Goal: Obtain resource: Obtain resource

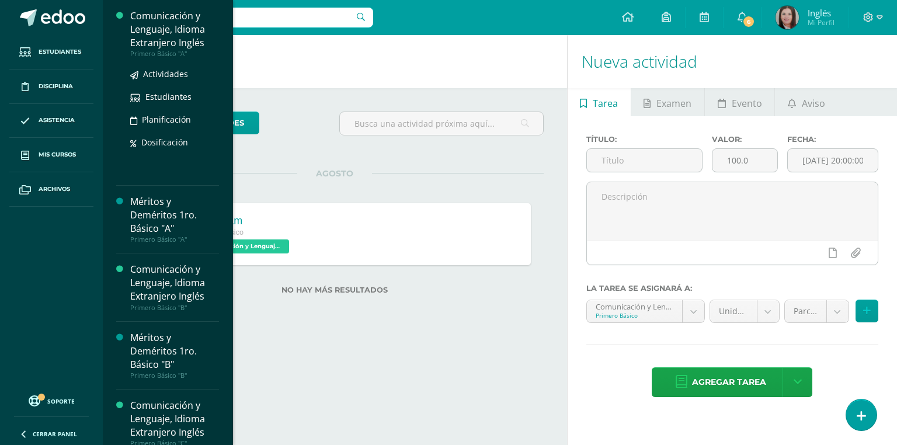
click at [159, 26] on div "Comunicación y Lenguaje, Idioma Extranjero Inglés" at bounding box center [174, 29] width 89 height 40
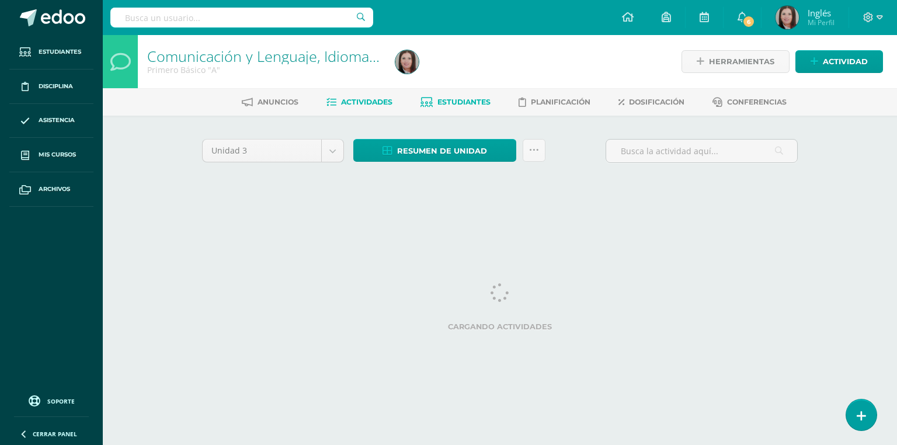
click at [469, 104] on span "Estudiantes" at bounding box center [463, 102] width 53 height 9
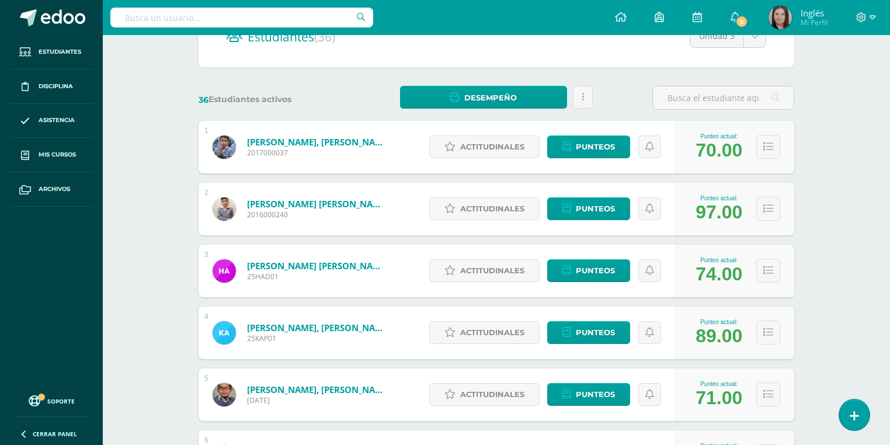
scroll to position [130, 0]
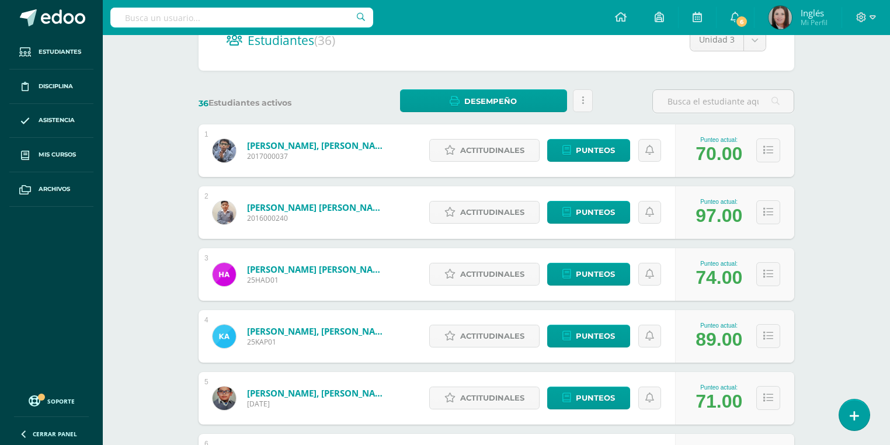
click at [540, 52] on h2 "Estudiantes (36)" at bounding box center [497, 40] width 540 height 24
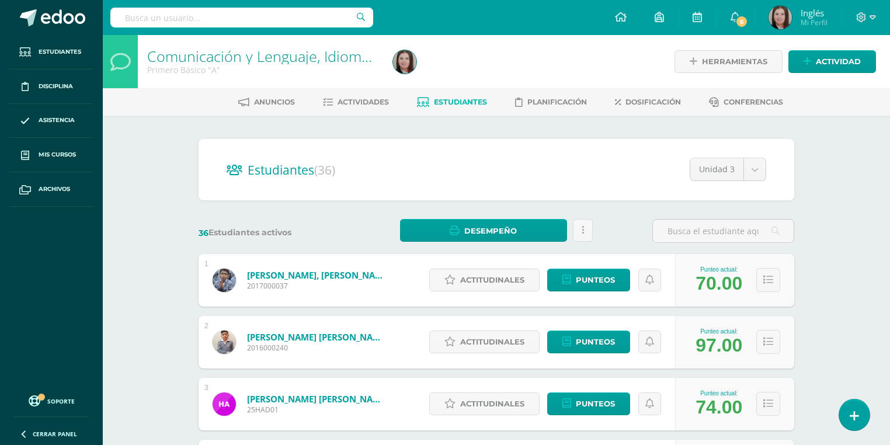
click at [458, 103] on span "Estudiantes" at bounding box center [460, 102] width 53 height 9
click at [575, 231] on link at bounding box center [583, 230] width 20 height 23
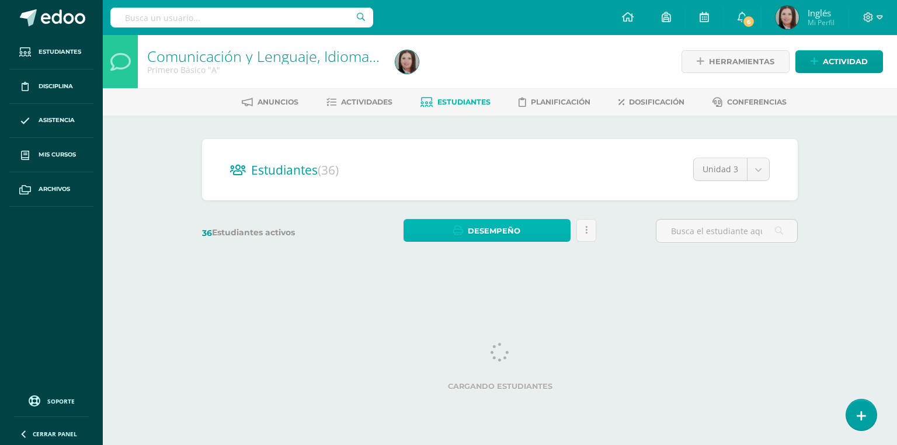
click at [533, 220] on link "Desempeño" at bounding box center [487, 230] width 166 height 23
click at [506, 168] on h2 "Estudiantes (36)" at bounding box center [500, 170] width 540 height 24
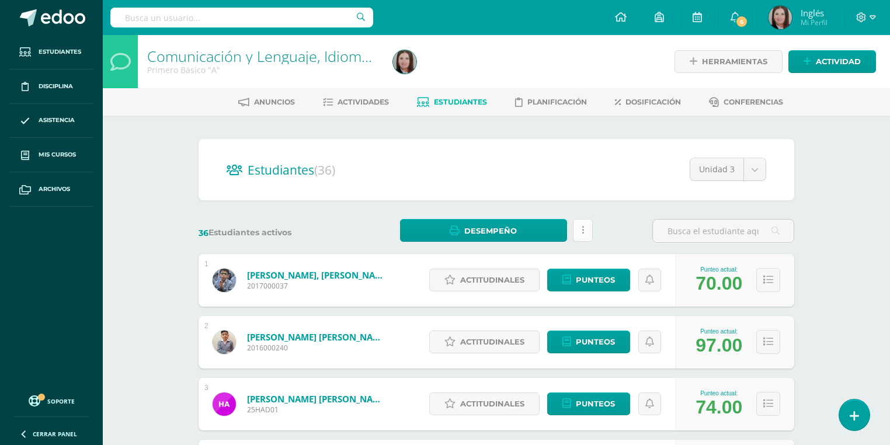
click at [590, 225] on link at bounding box center [583, 230] width 20 height 23
click at [490, 225] on span "Desempeño" at bounding box center [490, 231] width 53 height 22
click at [509, 231] on span "Desempeño" at bounding box center [490, 231] width 53 height 22
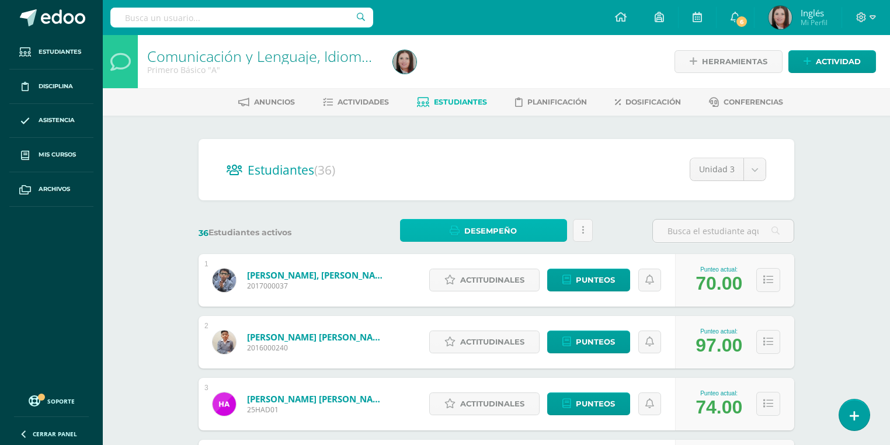
click at [495, 231] on span "Desempeño" at bounding box center [490, 231] width 53 height 22
click at [474, 194] on div at bounding box center [483, 199] width 30 height 25
click at [588, 233] on link at bounding box center [583, 230] width 20 height 23
click at [539, 236] on link "Desempeño" at bounding box center [483, 230] width 166 height 23
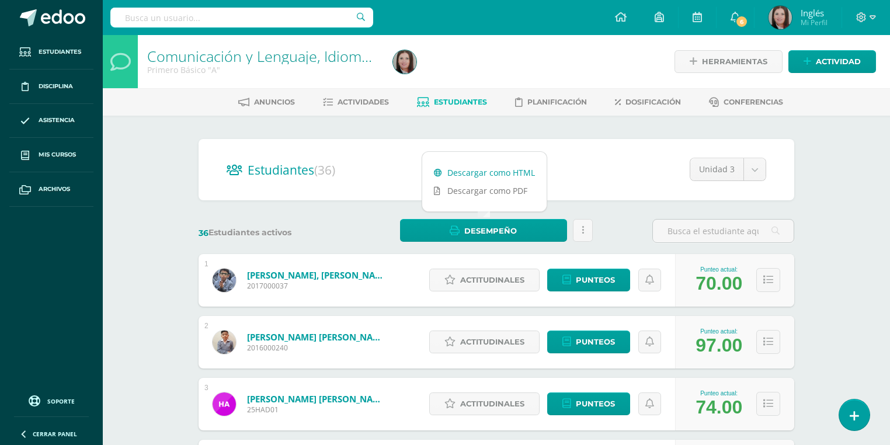
click at [514, 175] on link "Descargar como HTML" at bounding box center [484, 173] width 124 height 18
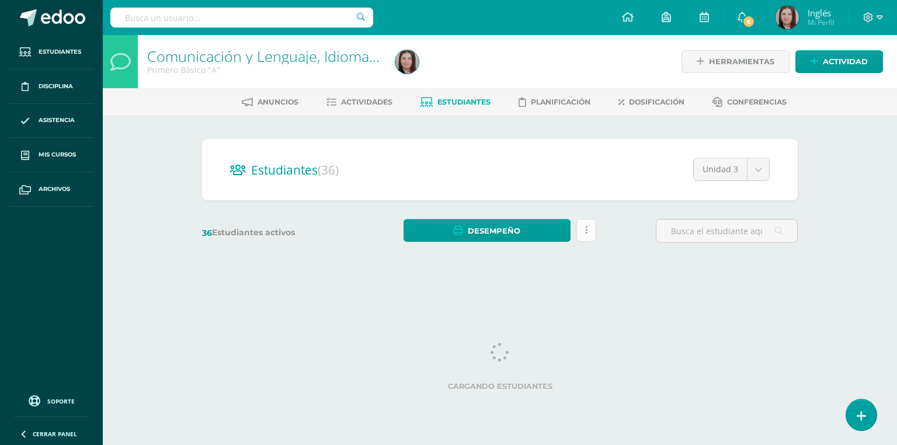
click at [595, 227] on link at bounding box center [586, 230] width 20 height 23
click at [530, 224] on link "Desempeño" at bounding box center [487, 230] width 166 height 23
click at [518, 165] on link "Descargar como HTML" at bounding box center [488, 173] width 124 height 18
click at [536, 231] on link "Desempeño" at bounding box center [487, 230] width 166 height 23
click at [506, 172] on link "Descargar como HTML" at bounding box center [488, 173] width 124 height 18
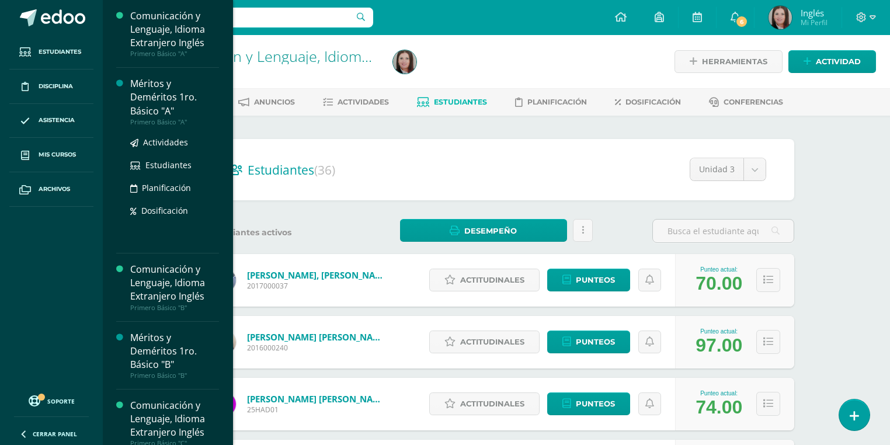
click at [166, 105] on div "Méritos y Deméritos 1ro. Básico "A"" at bounding box center [174, 97] width 89 height 40
click at [161, 121] on div "Primero Básico "A"" at bounding box center [174, 122] width 89 height 8
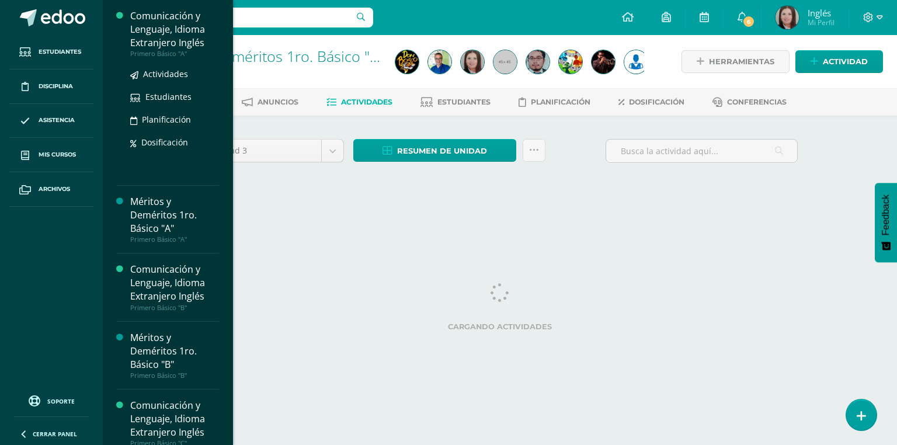
drag, startPoint x: 150, startPoint y: 46, endPoint x: 143, endPoint y: 45, distance: 7.0
click at [150, 46] on div "Comunicación y Lenguaje, Idioma Extranjero Inglés" at bounding box center [174, 29] width 89 height 40
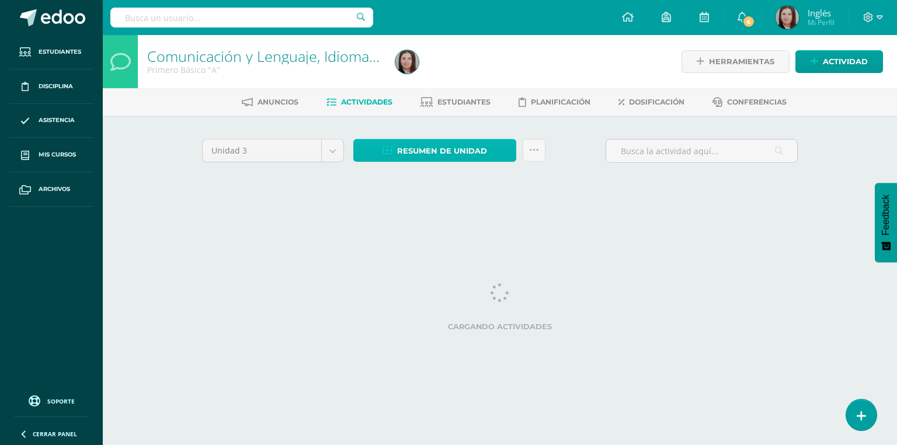
click at [471, 151] on span "Resumen de unidad" at bounding box center [442, 151] width 90 height 22
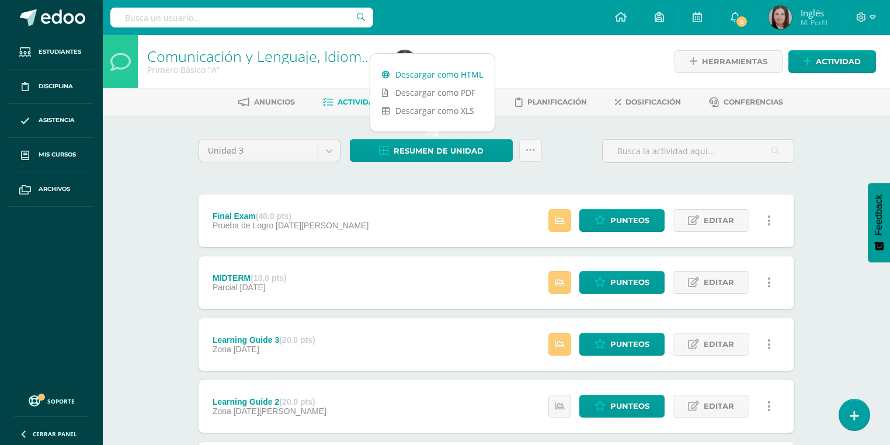
click at [455, 72] on link "Descargar como HTML" at bounding box center [432, 74] width 124 height 18
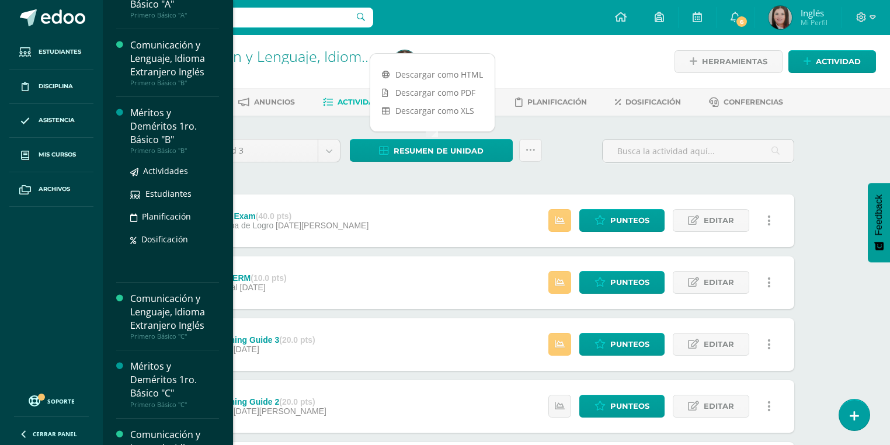
scroll to position [140, 0]
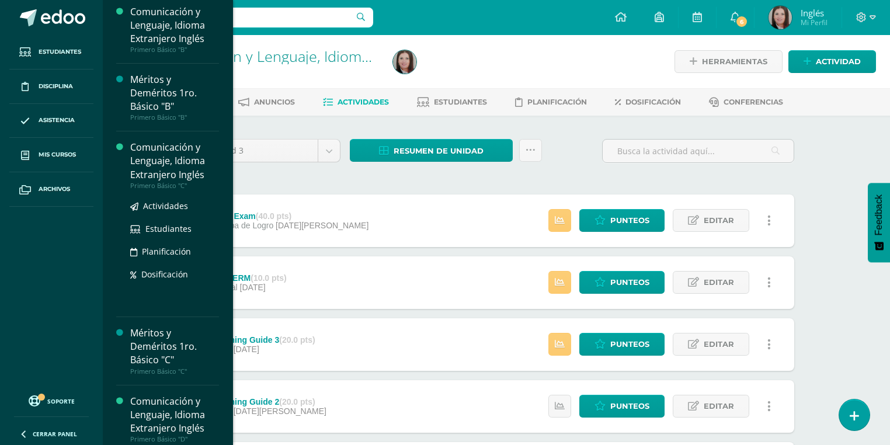
click at [159, 169] on div "Comunicación y Lenguaje, Idioma Extranjero Inglés" at bounding box center [174, 161] width 89 height 40
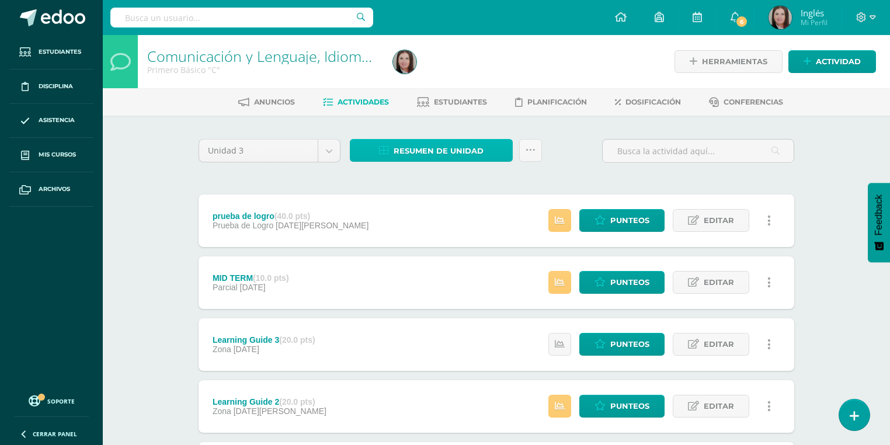
click at [484, 147] on link "Resumen de unidad" at bounding box center [431, 150] width 163 height 23
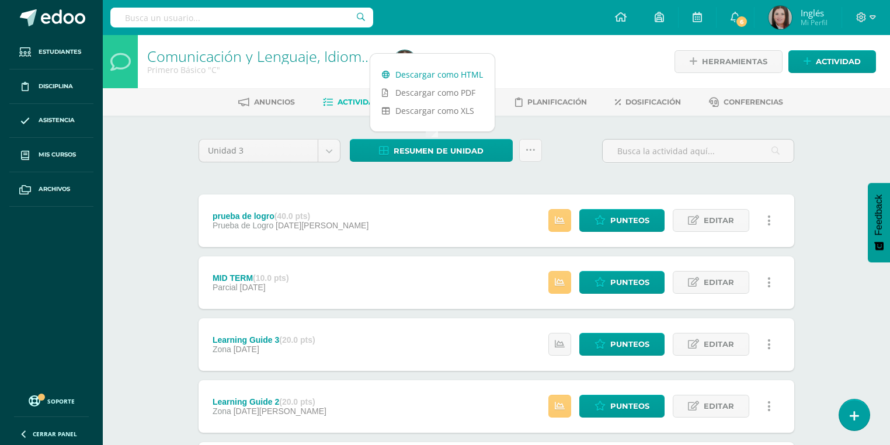
click at [461, 76] on link "Descargar como HTML" at bounding box center [432, 74] width 124 height 18
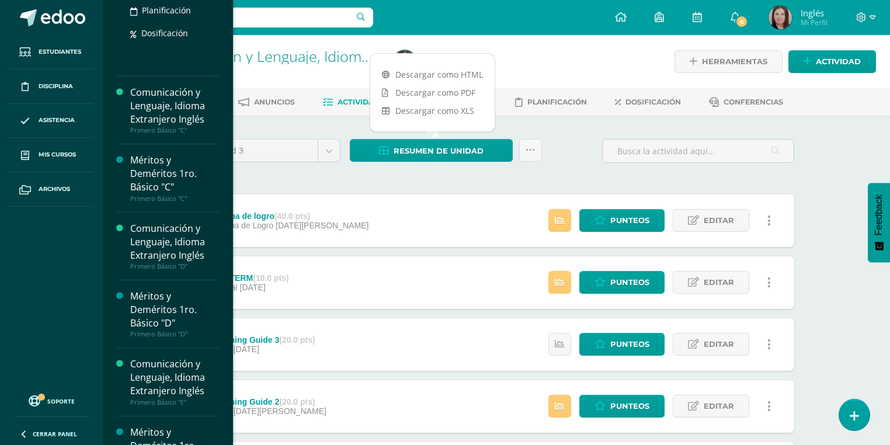
scroll to position [327, 0]
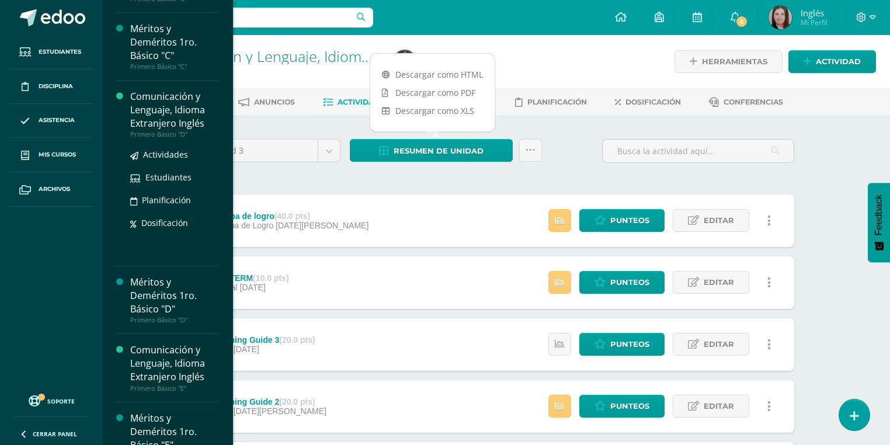
click at [186, 105] on div "Comunicación y Lenguaje, Idioma Extranjero Inglés" at bounding box center [174, 110] width 89 height 40
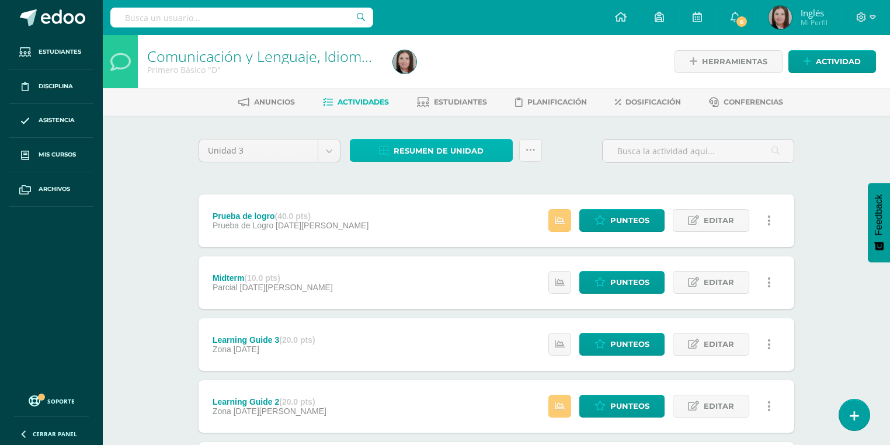
click at [471, 142] on span "Resumen de unidad" at bounding box center [439, 151] width 90 height 22
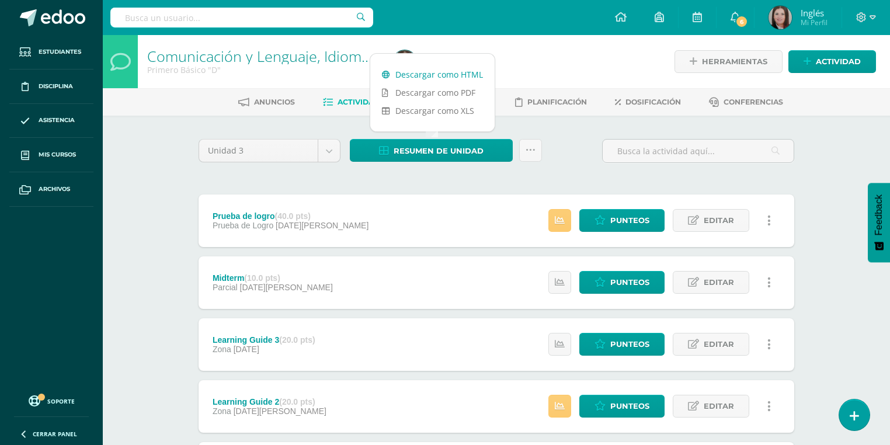
click at [461, 74] on link "Descargar como HTML" at bounding box center [432, 74] width 124 height 18
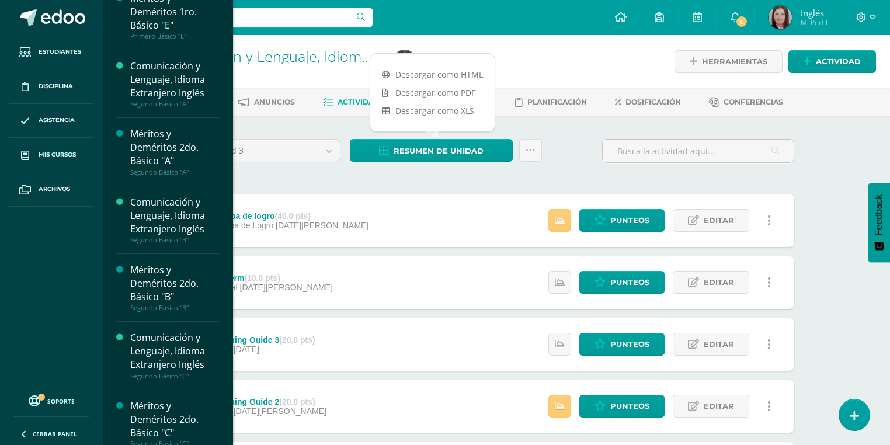
scroll to position [748, 0]
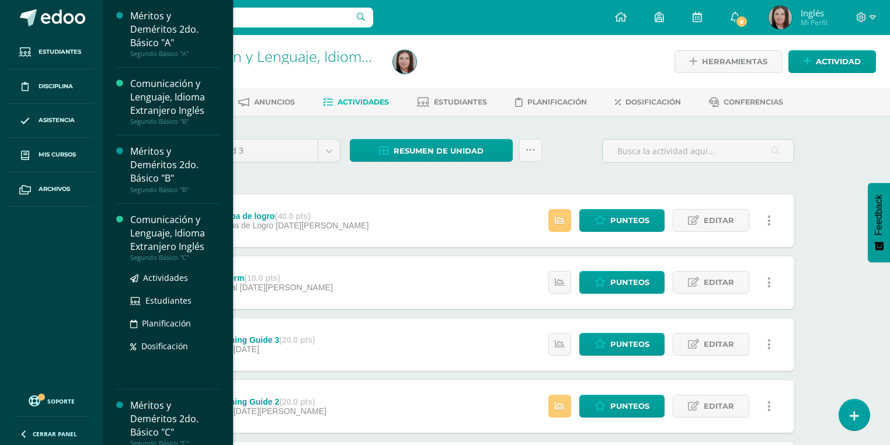
click at [177, 240] on div "Comunicación y Lenguaje, Idioma Extranjero Inglés" at bounding box center [174, 233] width 89 height 40
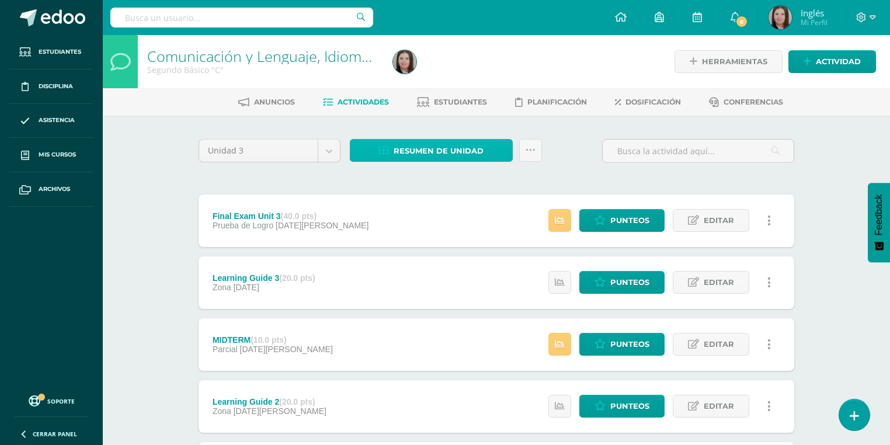
click at [437, 150] on span "Resumen de unidad" at bounding box center [439, 151] width 90 height 22
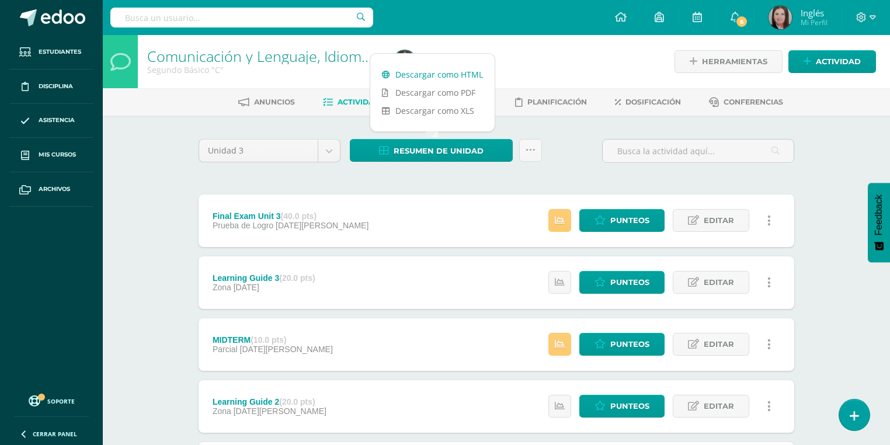
click at [451, 71] on link "Descargar como HTML" at bounding box center [432, 74] width 124 height 18
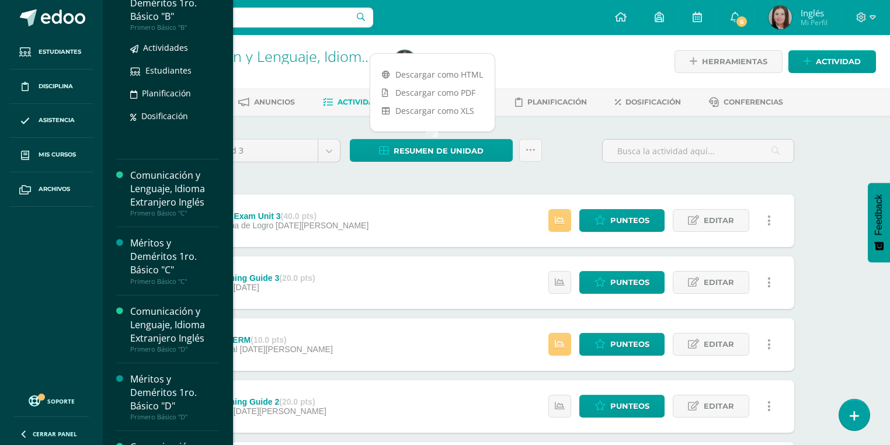
scroll to position [234, 0]
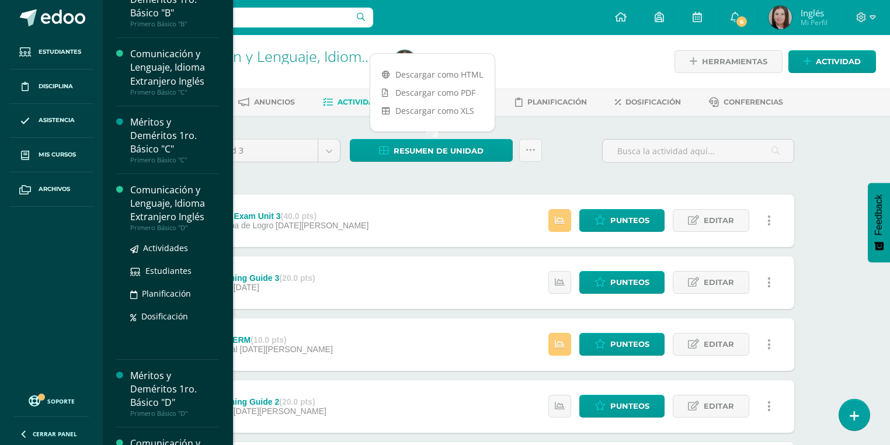
click at [180, 210] on div "Comunicación y Lenguaje, Idioma Extranjero Inglés" at bounding box center [174, 203] width 89 height 40
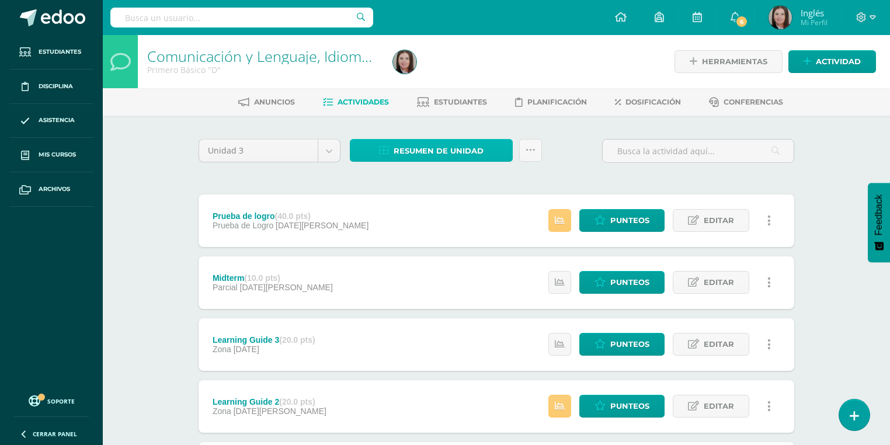
click at [488, 147] on link "Resumen de unidad" at bounding box center [431, 150] width 163 height 23
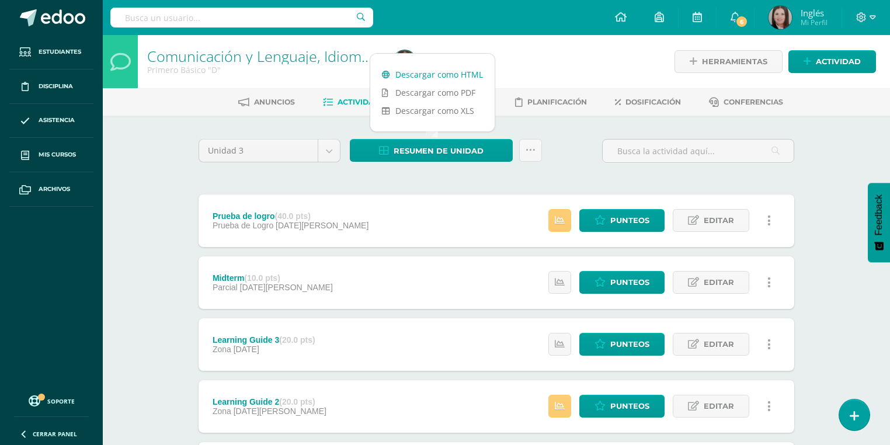
click at [456, 72] on link "Descargar como HTML" at bounding box center [432, 74] width 124 height 18
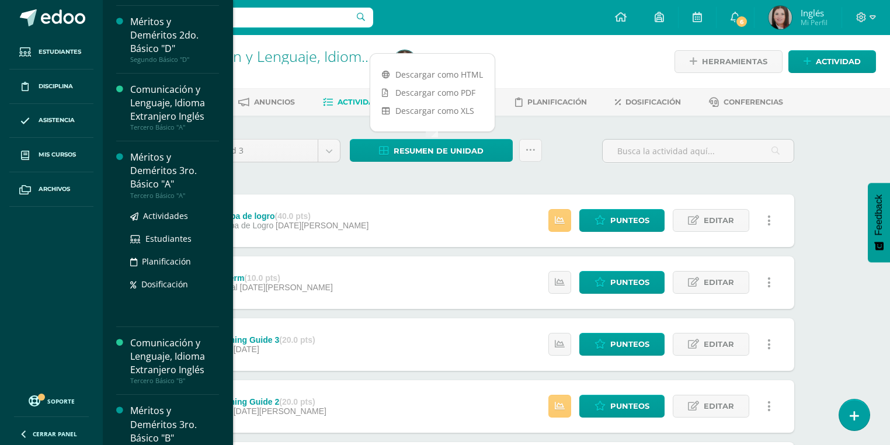
scroll to position [1166, 0]
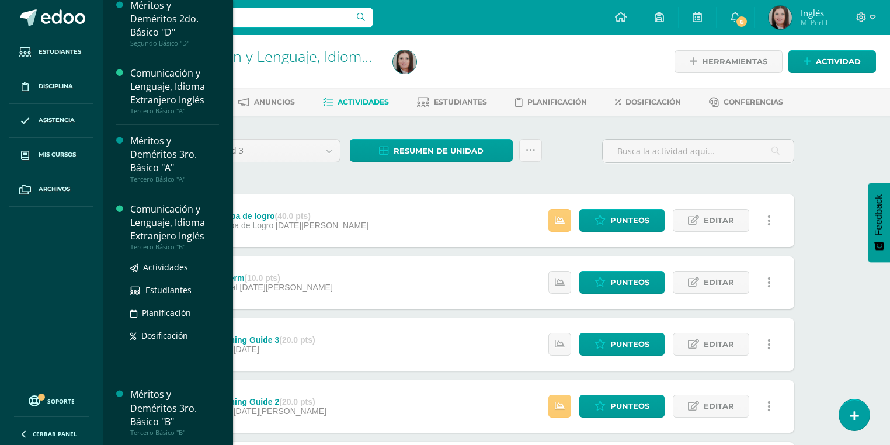
click at [178, 224] on div "Comunicación y Lenguaje, Idioma Extranjero Inglés" at bounding box center [174, 223] width 89 height 40
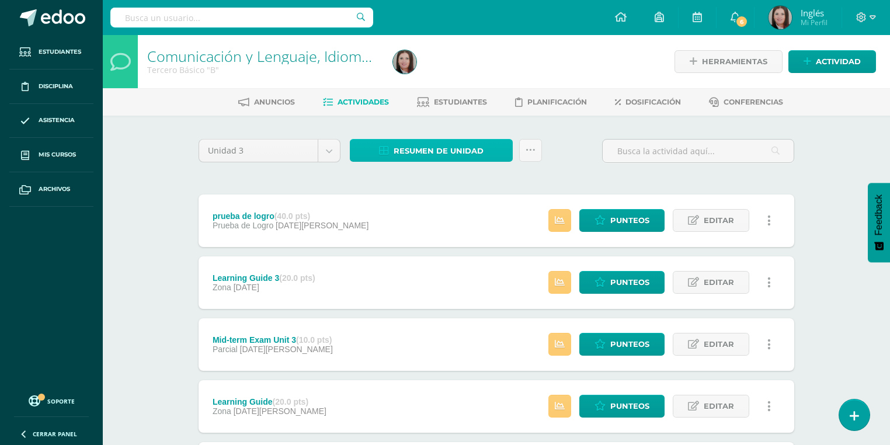
click at [443, 150] on span "Resumen de unidad" at bounding box center [439, 151] width 90 height 22
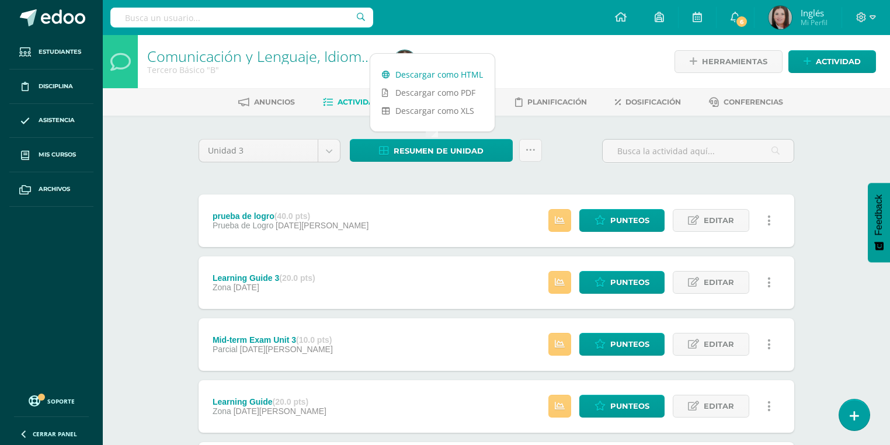
click at [455, 71] on link "Descargar como HTML" at bounding box center [432, 74] width 124 height 18
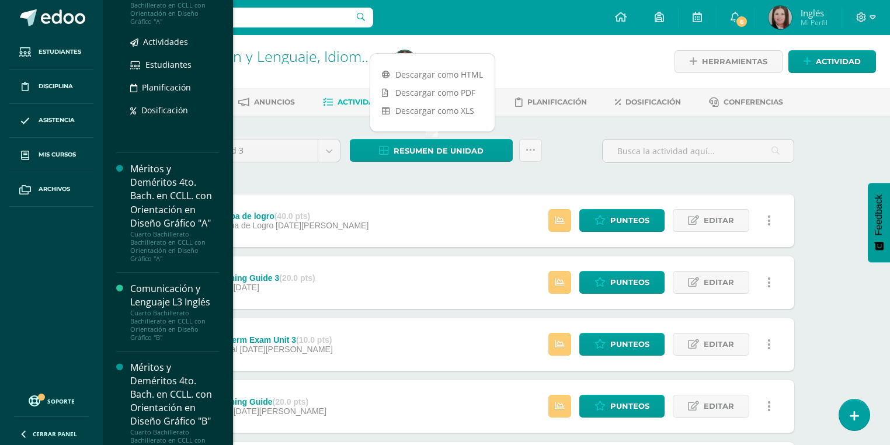
scroll to position [3011, 0]
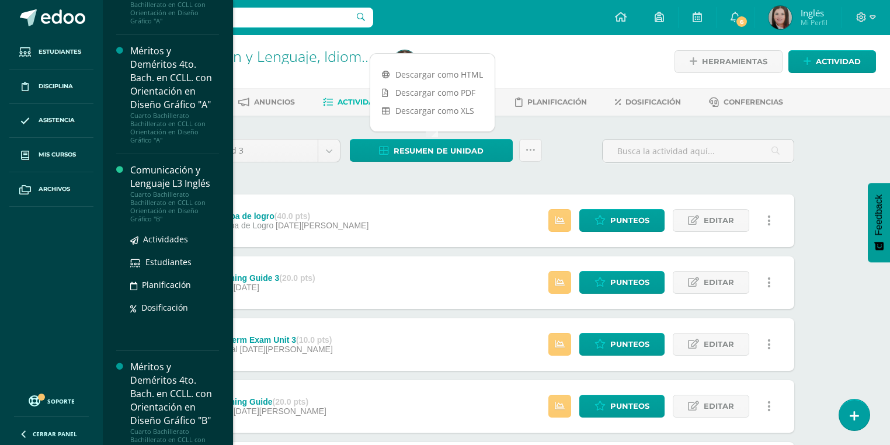
click at [176, 194] on div "Cuarto Bachillerato Bachillerato en CCLL con Orientación en Diseño Gráfico "B"" at bounding box center [174, 206] width 89 height 33
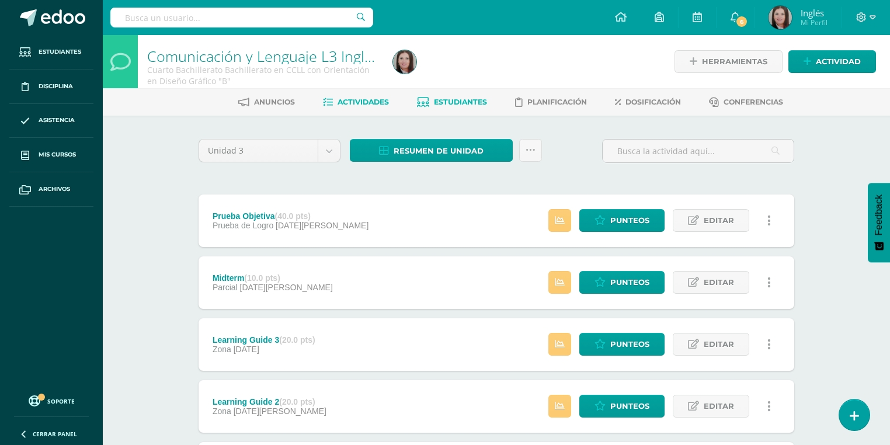
click at [468, 103] on span "Estudiantes" at bounding box center [460, 102] width 53 height 9
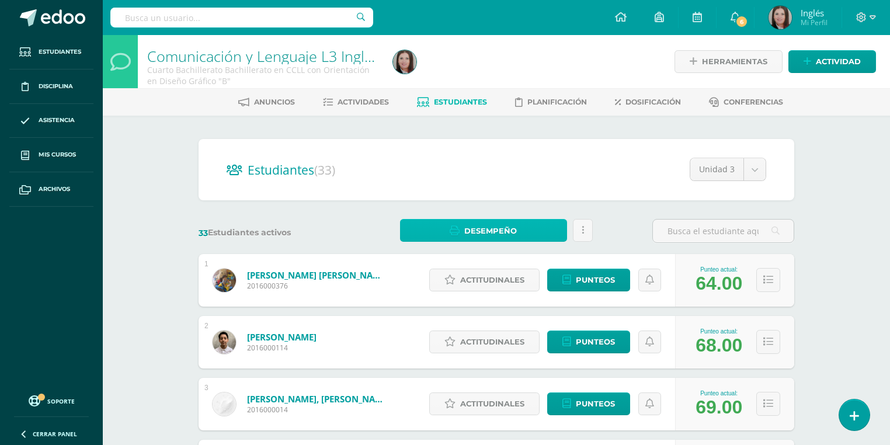
click at [505, 234] on span "Desempeño" at bounding box center [490, 231] width 53 height 22
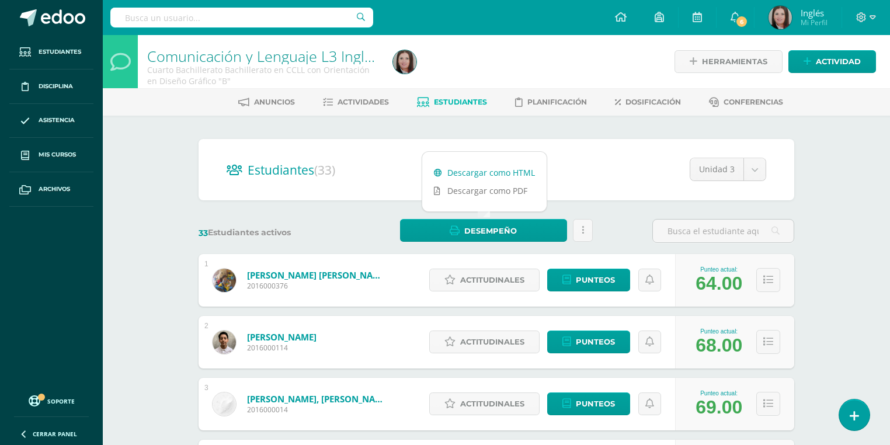
click at [503, 175] on link "Descargar como HTML" at bounding box center [484, 173] width 124 height 18
click at [484, 103] on span "Estudiantes" at bounding box center [460, 102] width 53 height 9
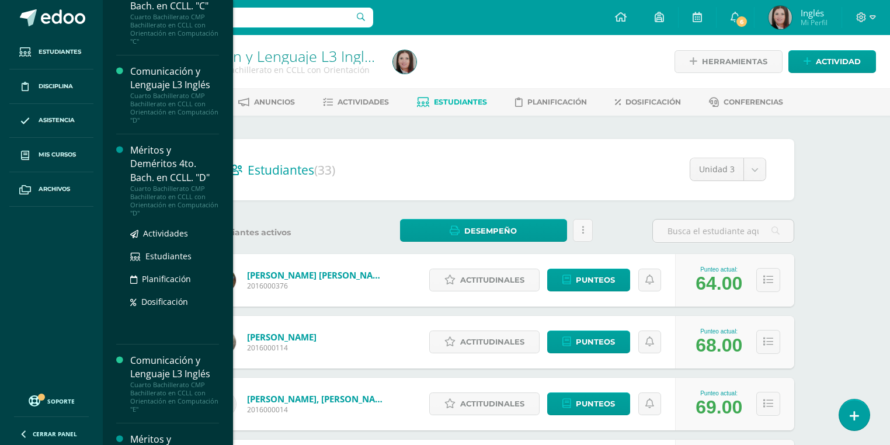
scroll to position [2023, 0]
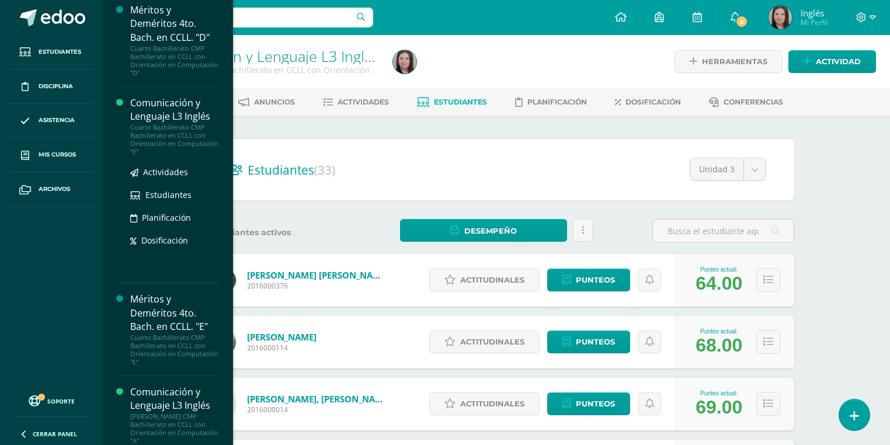
click at [159, 133] on div "Cuarto Bachillerato CMP Bachillerato en CCLL con Orientación en Computación "E"" at bounding box center [174, 139] width 89 height 33
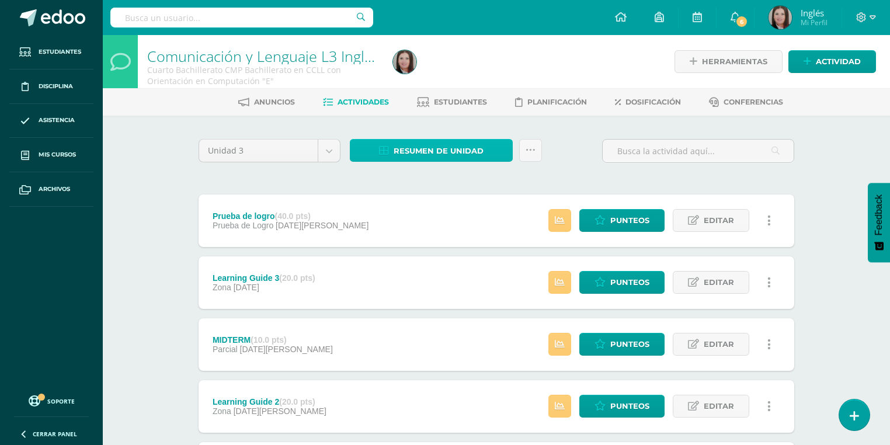
click at [482, 152] on span "Resumen de unidad" at bounding box center [439, 151] width 90 height 22
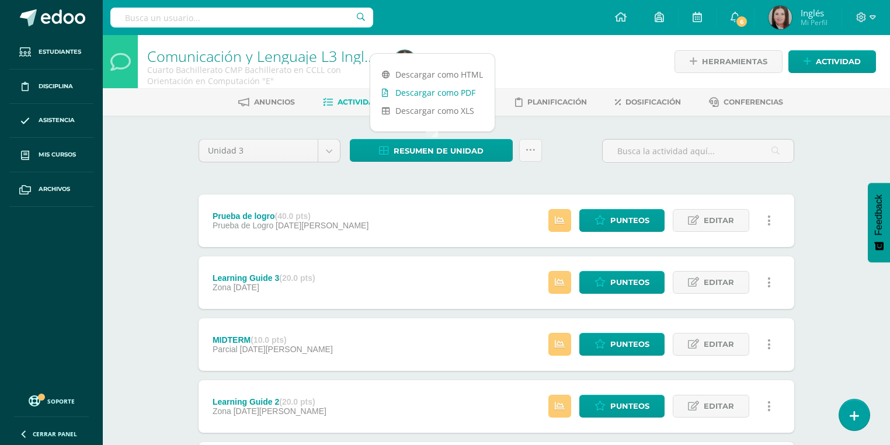
click at [453, 91] on link "Descargar como PDF" at bounding box center [432, 93] width 124 height 18
click at [458, 76] on link "Descargar como HTML" at bounding box center [432, 74] width 124 height 18
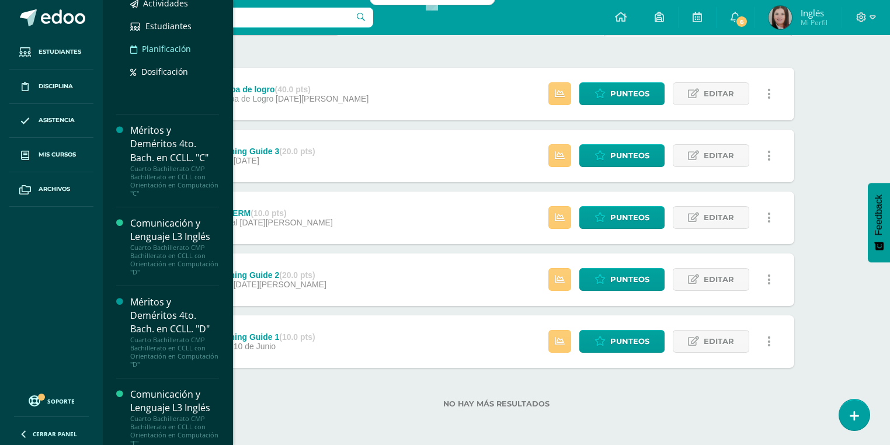
scroll to position [1845, 0]
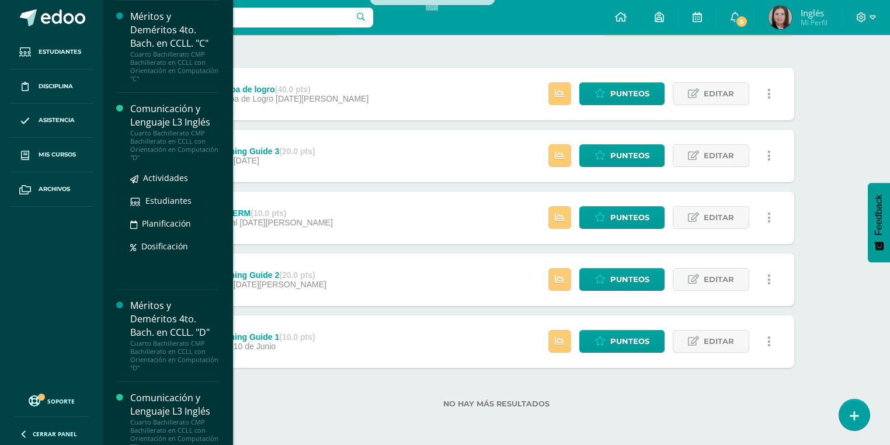
click at [166, 139] on div "Cuarto Bachillerato CMP Bachillerato en CCLL con Orientación en Computación "D"" at bounding box center [174, 145] width 89 height 33
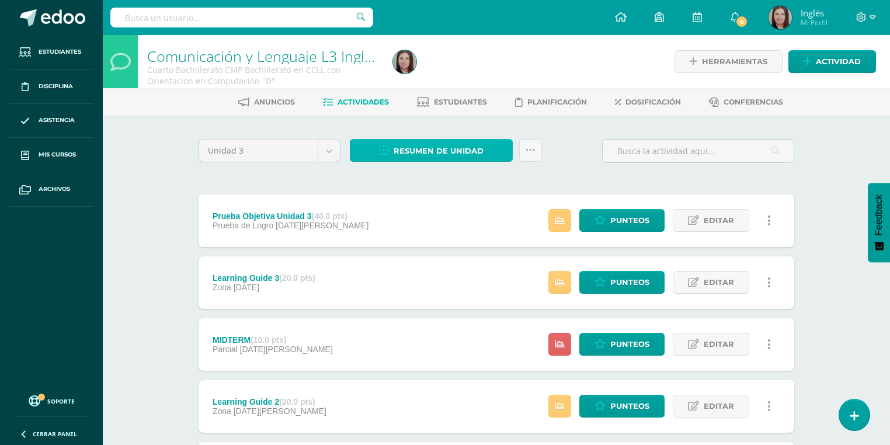
click at [436, 143] on span "Resumen de unidad" at bounding box center [439, 151] width 90 height 22
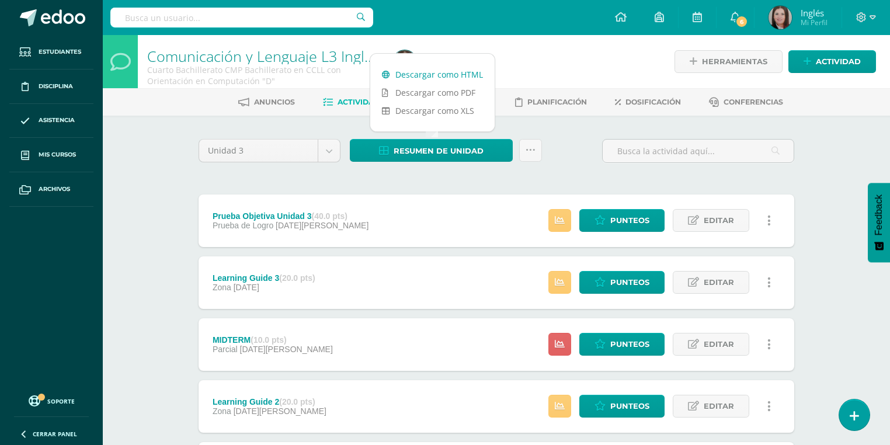
click at [443, 70] on link "Descargar como HTML" at bounding box center [432, 74] width 124 height 18
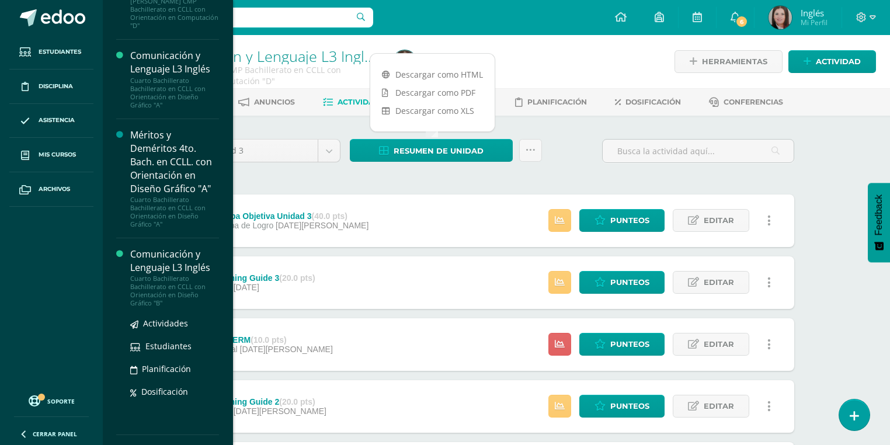
scroll to position [2913, 0]
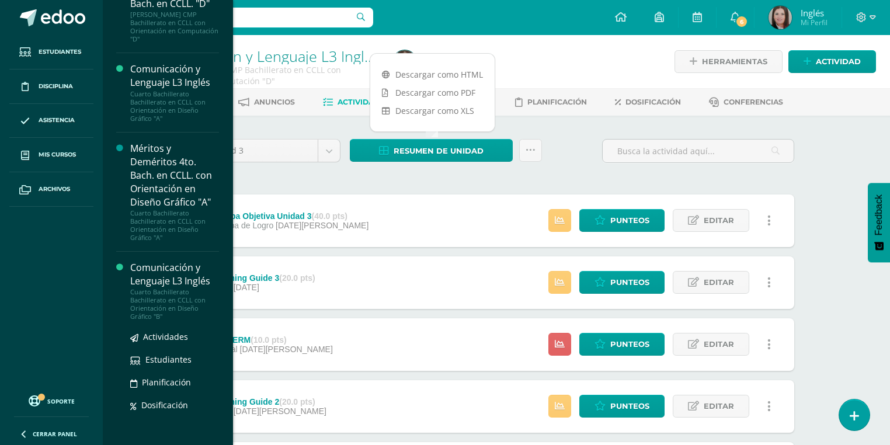
click at [179, 292] on div "Cuarto Bachillerato Bachillerato en CCLL con Orientación en Diseño Gráfico "B"" at bounding box center [174, 304] width 89 height 33
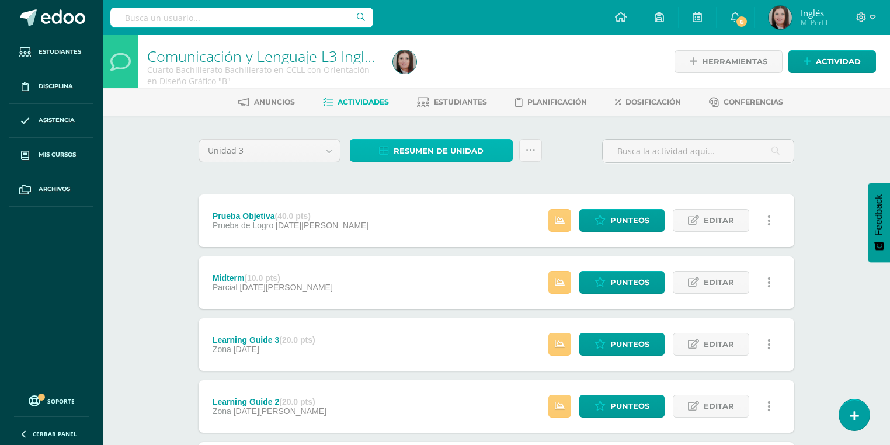
click at [470, 152] on span "Resumen de unidad" at bounding box center [439, 151] width 90 height 22
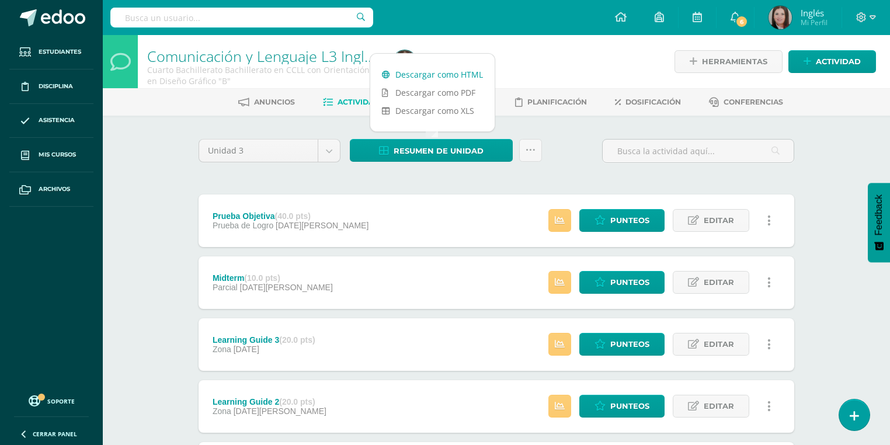
click at [456, 79] on link "Descargar como HTML" at bounding box center [432, 74] width 124 height 18
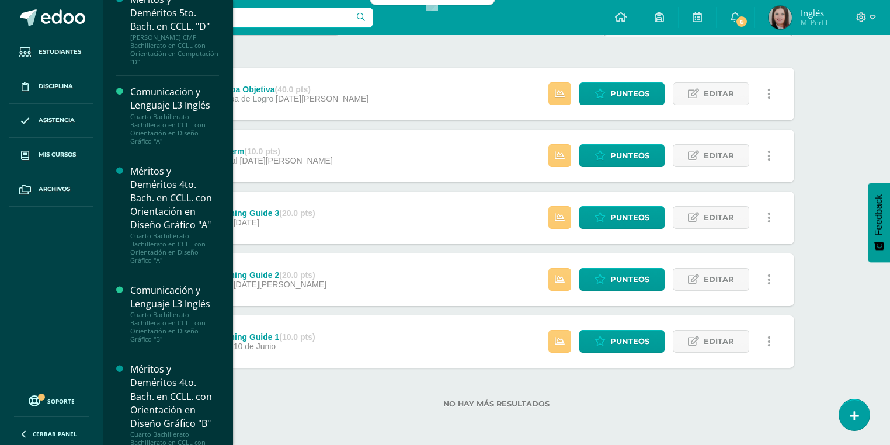
scroll to position [2844, 0]
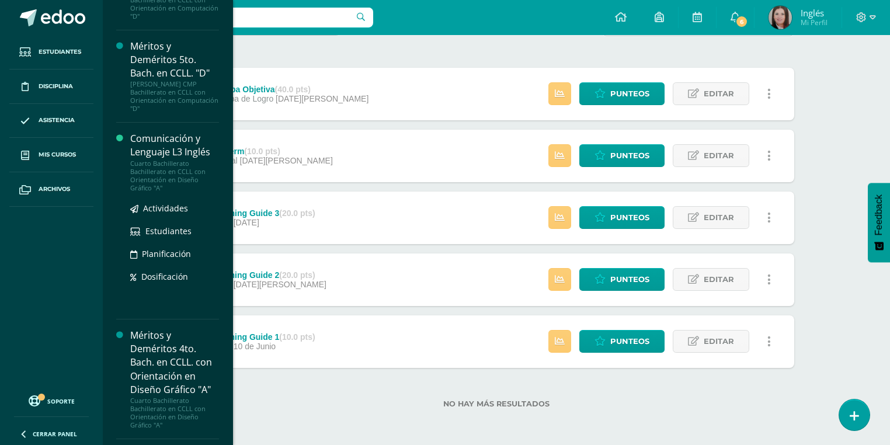
click at [166, 145] on div "Comunicación y Lenguaje L3 Inglés" at bounding box center [174, 145] width 89 height 27
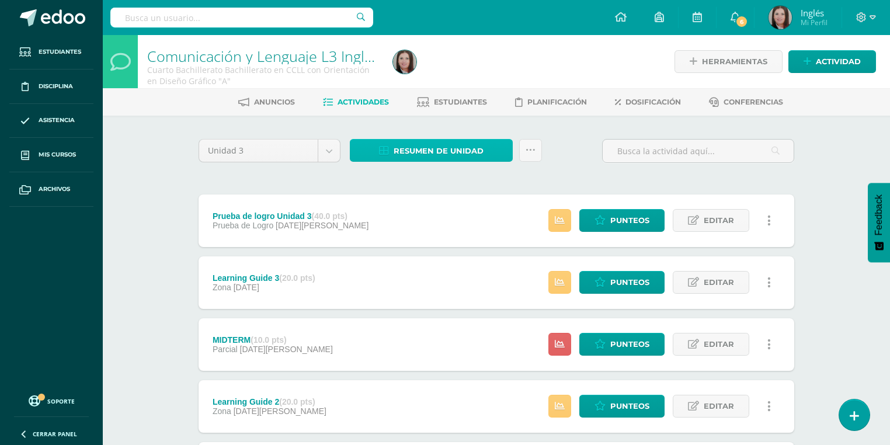
click at [445, 151] on span "Resumen de unidad" at bounding box center [439, 151] width 90 height 22
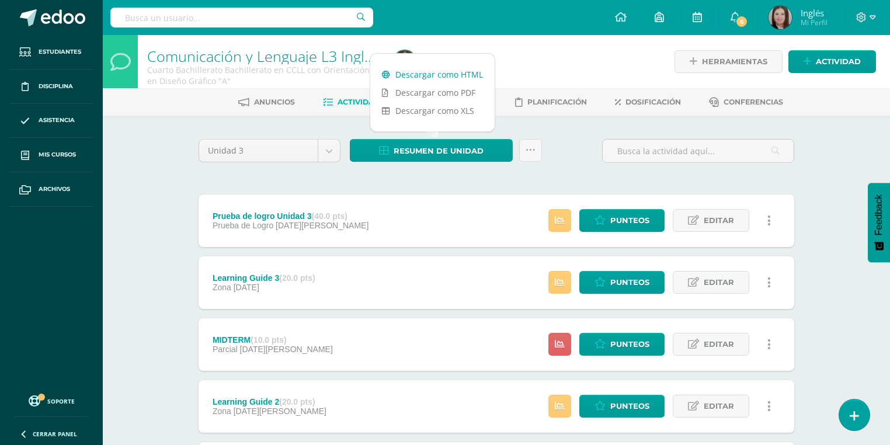
click at [447, 73] on link "Descargar como HTML" at bounding box center [432, 74] width 124 height 18
click at [867, 19] on span at bounding box center [866, 17] width 20 height 13
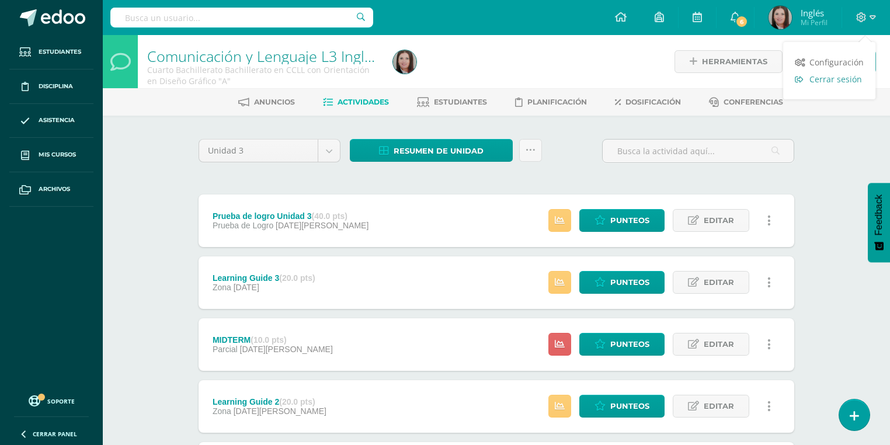
click at [834, 84] on span "Cerrar sesión" at bounding box center [835, 79] width 53 height 11
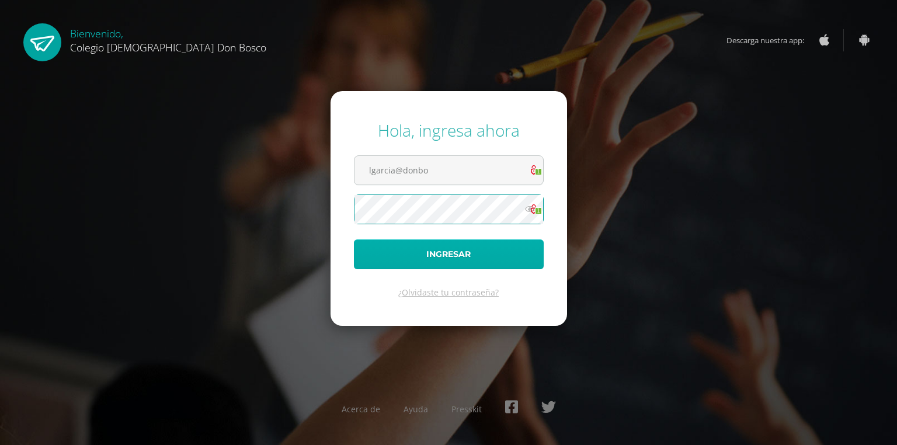
click at [498, 260] on button "Ingresar" at bounding box center [449, 254] width 190 height 30
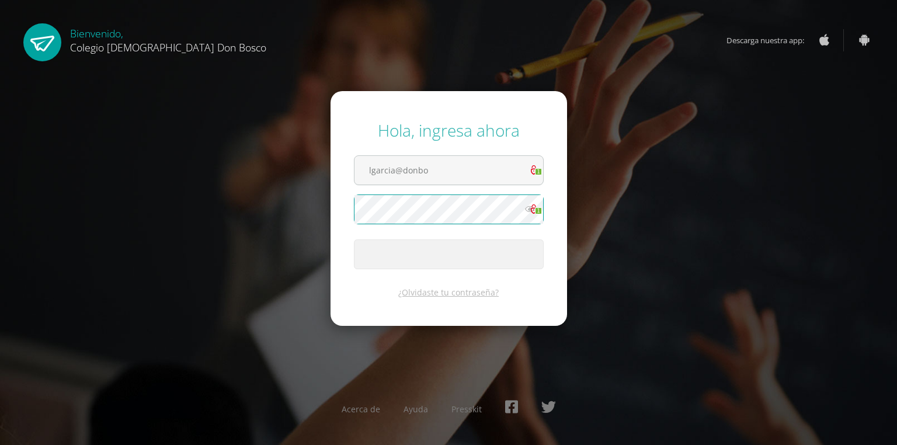
type input "[EMAIL_ADDRESS][DOMAIN_NAME]"
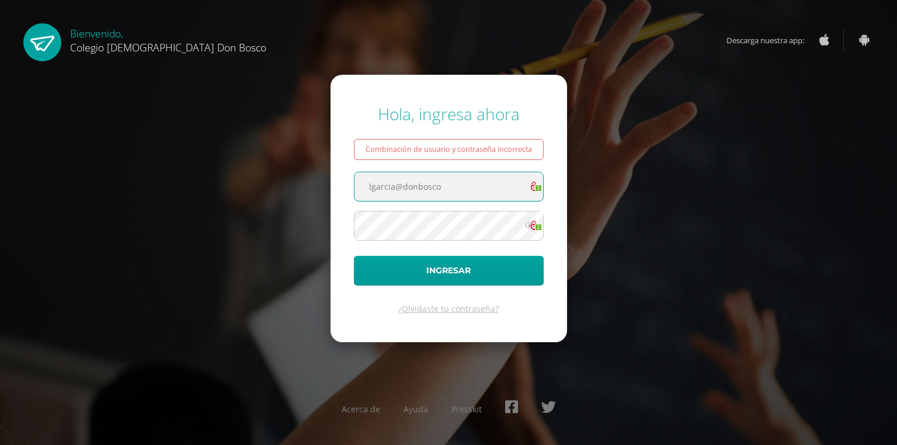
click at [434, 179] on input "lgarcia@donbosco" at bounding box center [449, 186] width 189 height 29
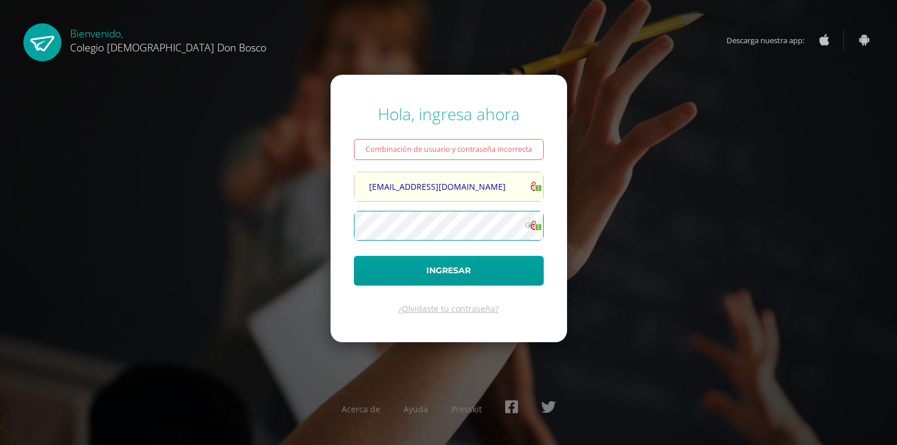
type input "[EMAIL_ADDRESS][DOMAIN_NAME]"
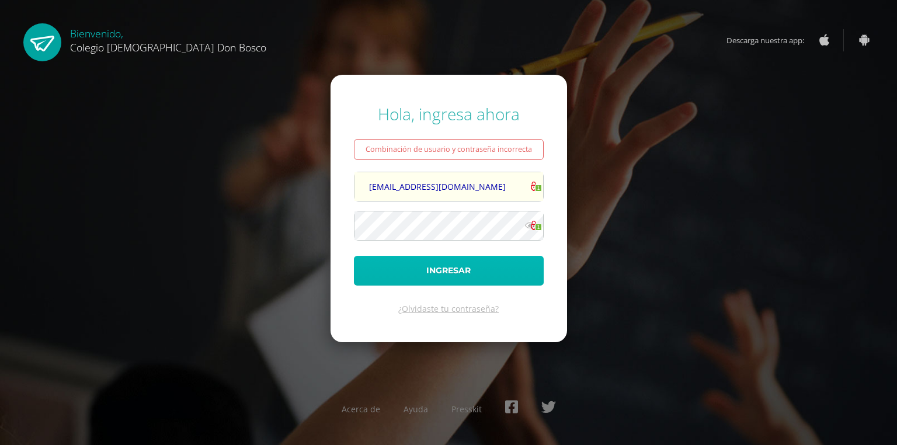
click button "Ingresar"
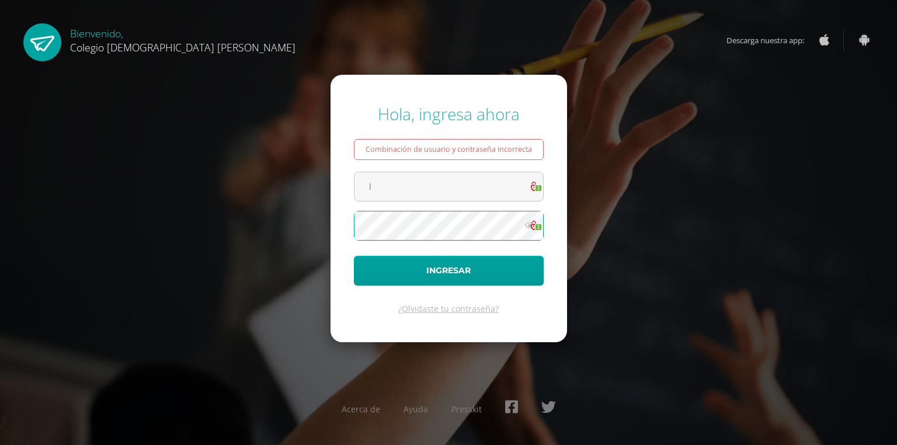
click at [348, 217] on form "Hola, ingresa ahora Combinación de usuario y contraseña incorrecta l 1 1 Ingres…" at bounding box center [449, 208] width 237 height 267
drag, startPoint x: 474, startPoint y: 187, endPoint x: 345, endPoint y: 179, distance: 129.3
click at [345, 179] on form "Hola, ingresa ahora Combinación de usuario y contraseña incorrecta [EMAIL_ADDRE…" at bounding box center [449, 208] width 237 height 267
click at [475, 190] on input "[EMAIL_ADDRESS][DOMAIN_NAME]" at bounding box center [449, 186] width 189 height 29
type input "l"
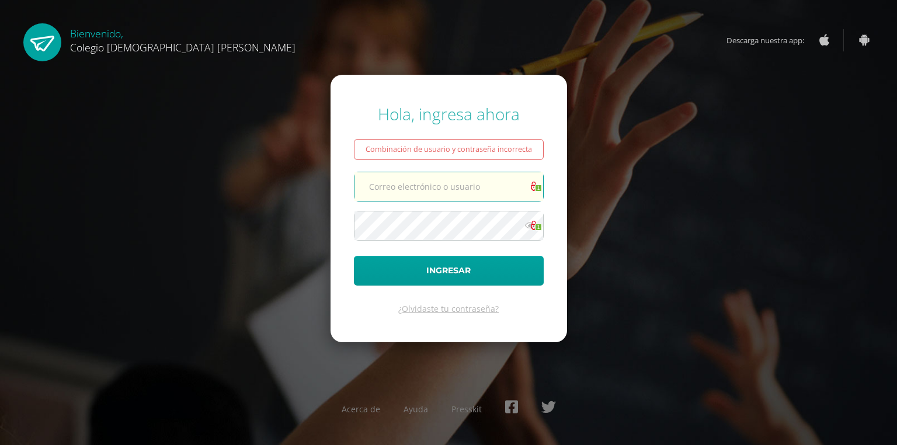
type input "[EMAIL_ADDRESS][DOMAIN_NAME]"
click at [334, 221] on form "Hola, ingresa ahora Combinación de usuario y contraseña incorrecta [EMAIL_ADDRE…" at bounding box center [449, 208] width 237 height 267
click at [354, 256] on button "Ingresar" at bounding box center [449, 271] width 190 height 30
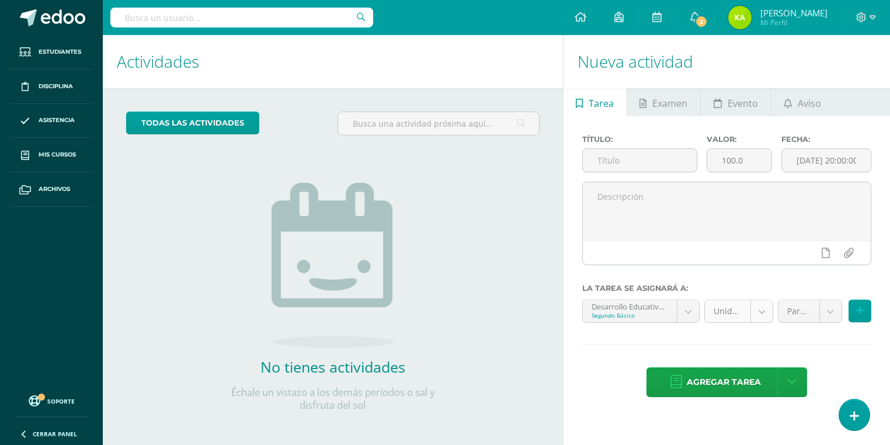
click at [769, 311] on body "Hola Kandy Andrea, bienvenido a Edoo! Estudiantes Disciplina Asistencia Mis cur…" at bounding box center [445, 222] width 890 height 445
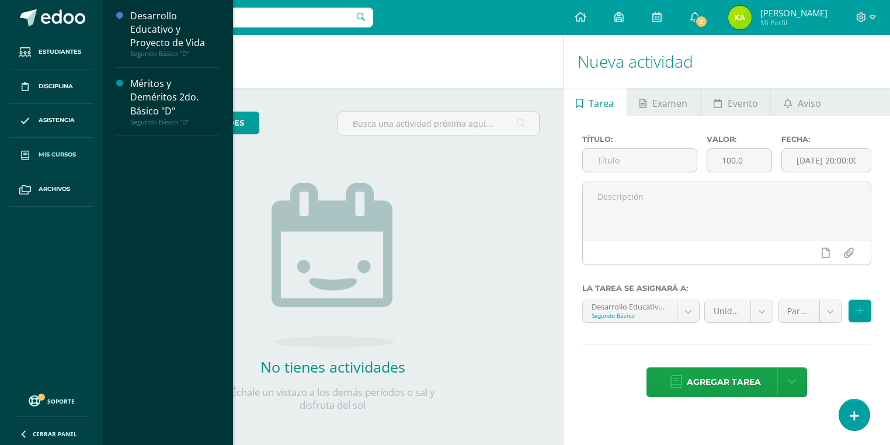
click at [42, 154] on body "Hola Kandy Andrea, bienvenido a Edoo! Estudiantes Disciplina Asistencia Mis cur…" at bounding box center [445, 222] width 890 height 445
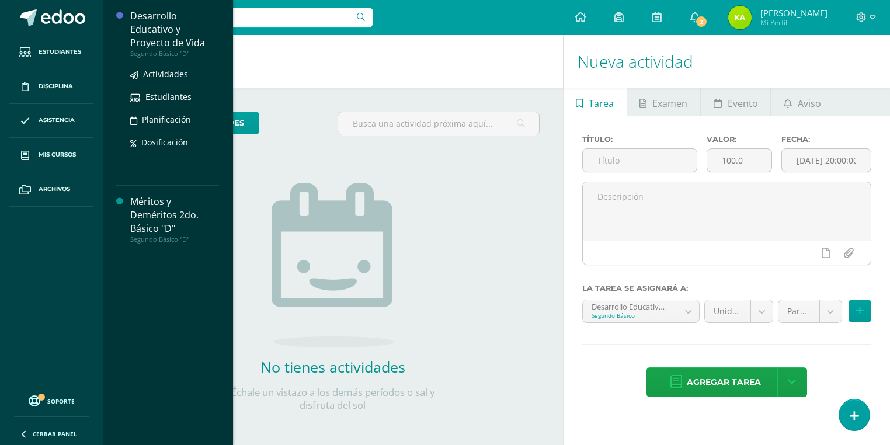
click at [166, 37] on div "Desarrollo Educativo y Proyecto de Vida" at bounding box center [174, 29] width 89 height 40
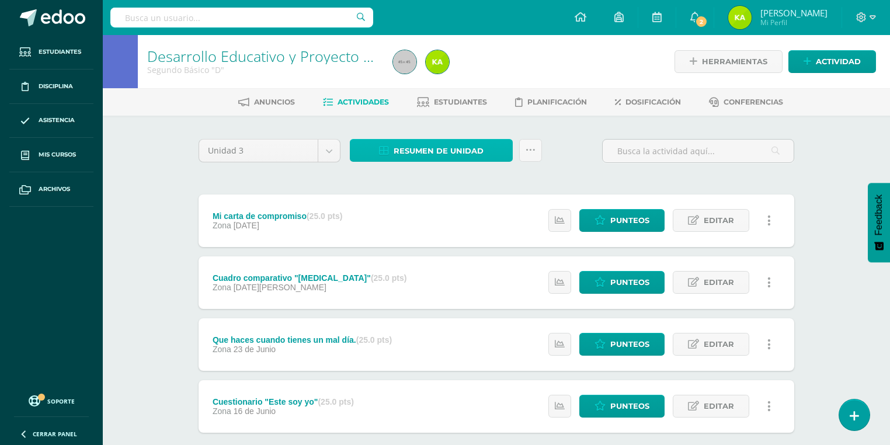
click at [449, 151] on span "Resumen de unidad" at bounding box center [439, 151] width 90 height 22
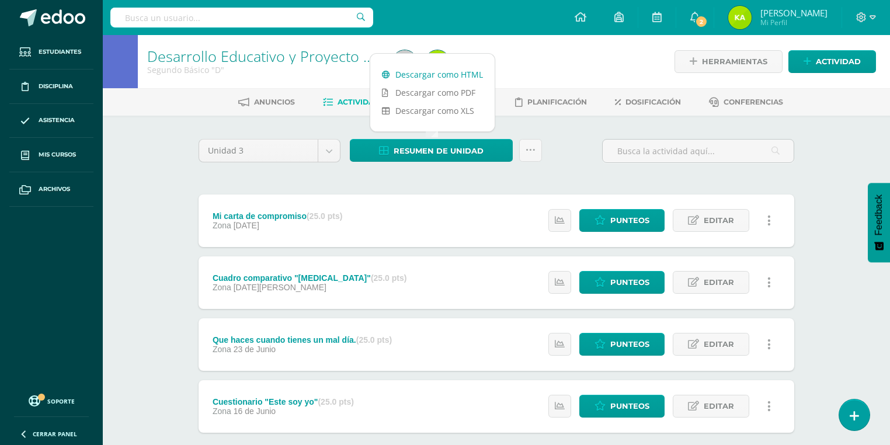
click at [426, 68] on link "Descargar como HTML" at bounding box center [432, 74] width 124 height 18
click at [458, 73] on link "Descargar como HTML" at bounding box center [432, 74] width 124 height 18
click at [697, 16] on link "2" at bounding box center [694, 17] width 37 height 35
